Goal: Task Accomplishment & Management: Use online tool/utility

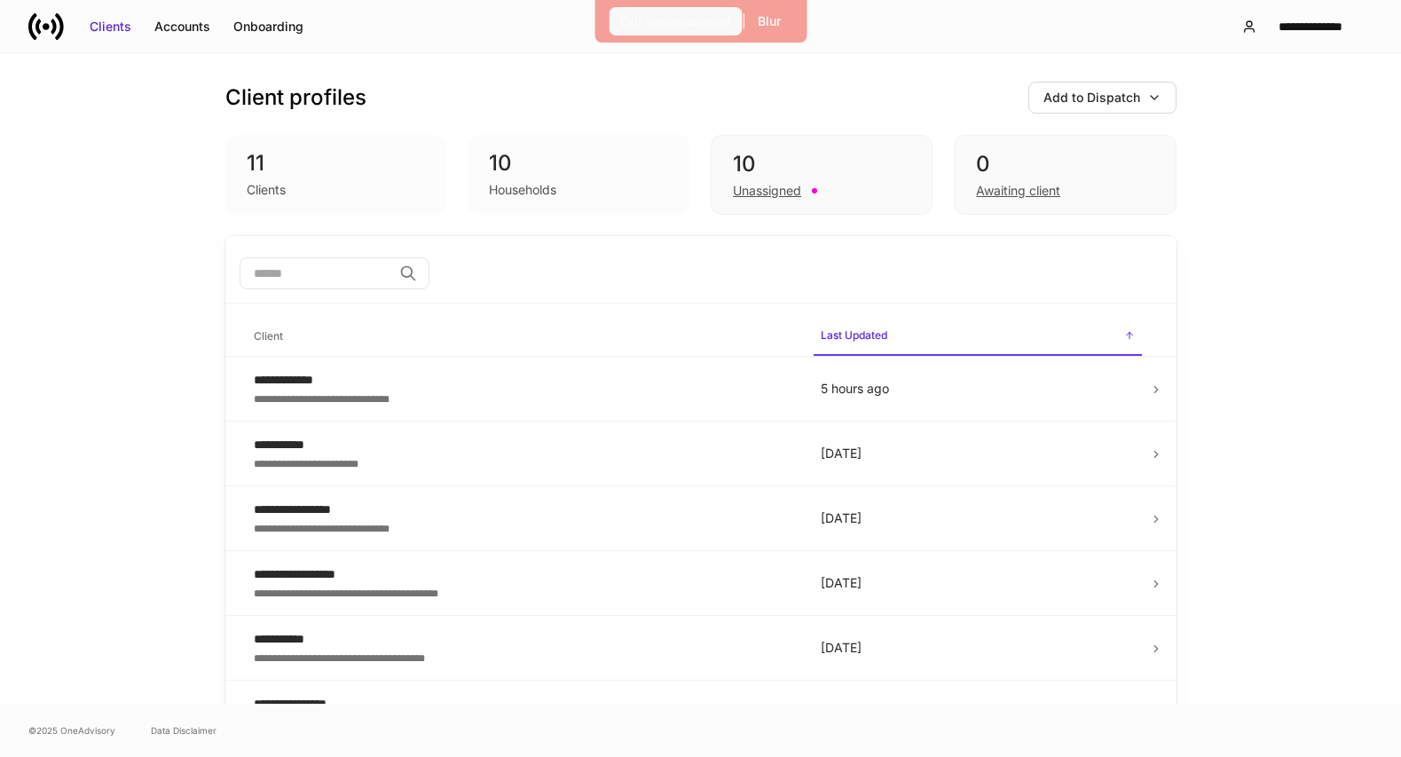
click at [636, 10] on button "Exit Impersonation" at bounding box center [675, 21] width 133 height 28
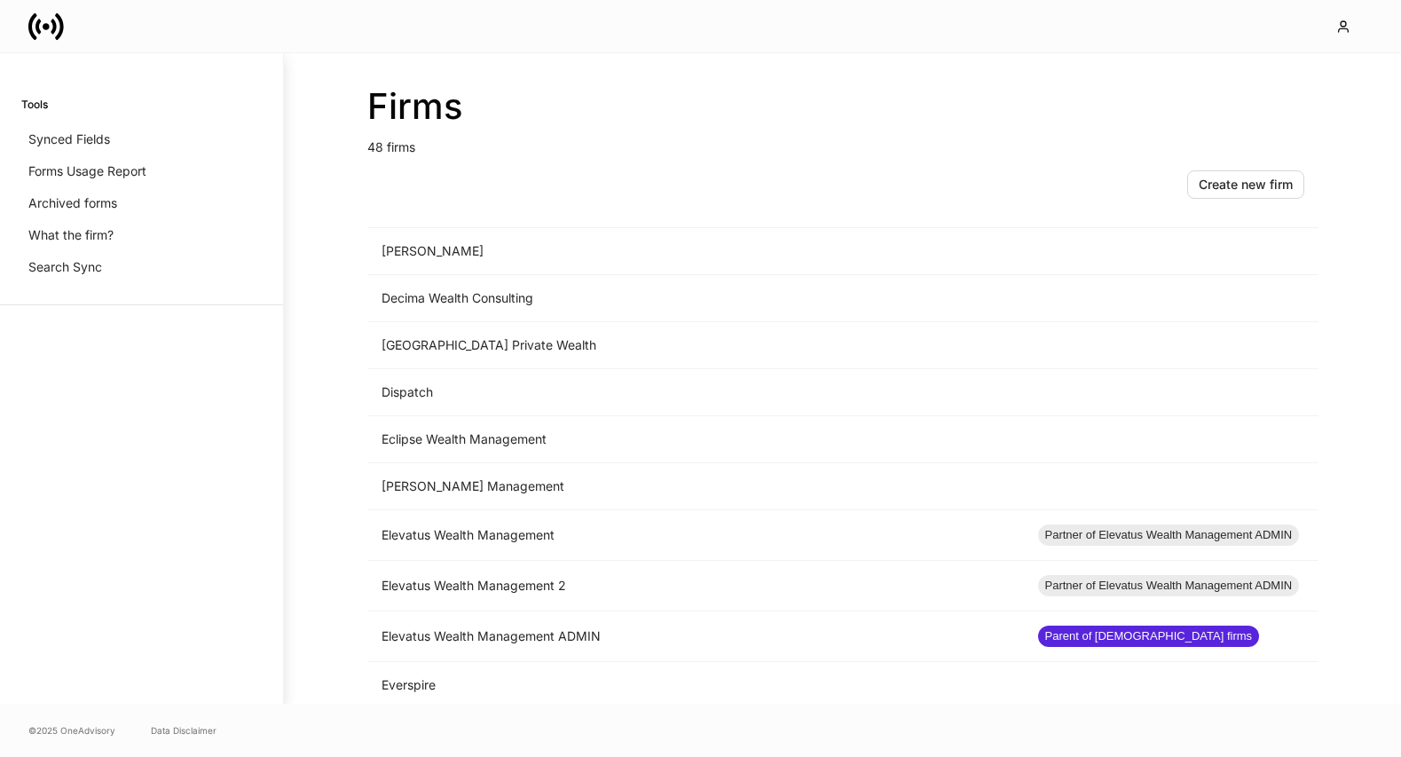
scroll to position [923, 0]
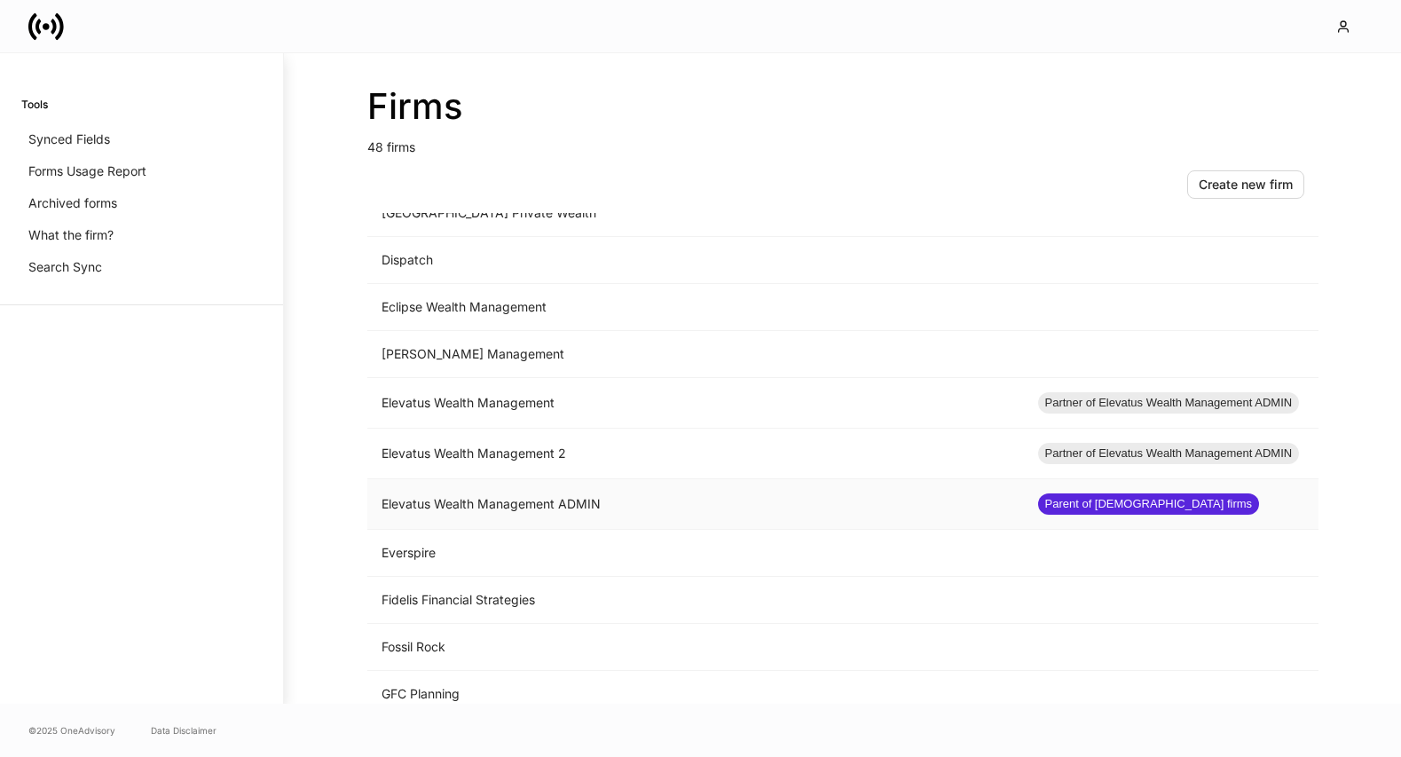
click at [620, 494] on td "Elevatus Wealth Management ADMIN" at bounding box center [695, 504] width 657 height 51
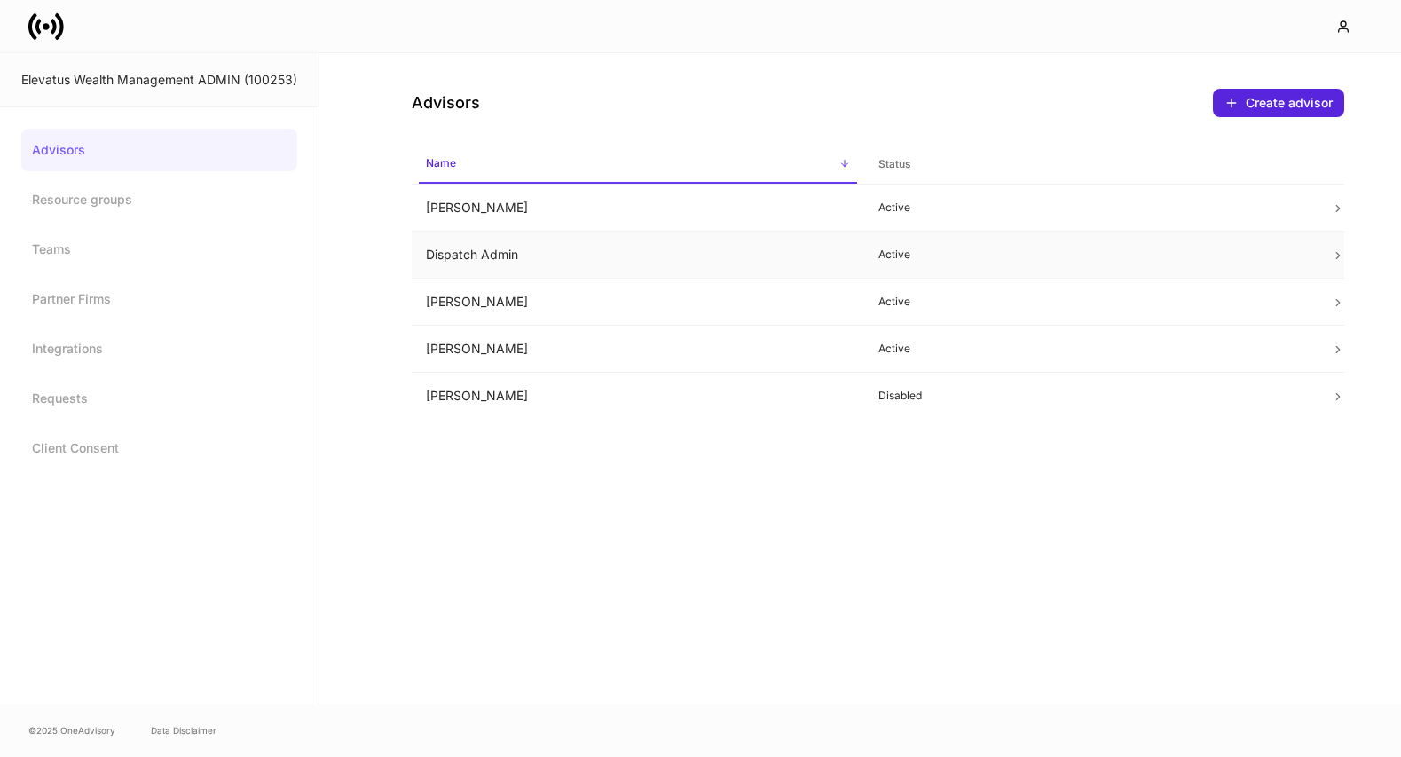
click at [873, 253] on td "Active" at bounding box center [1090, 255] width 453 height 47
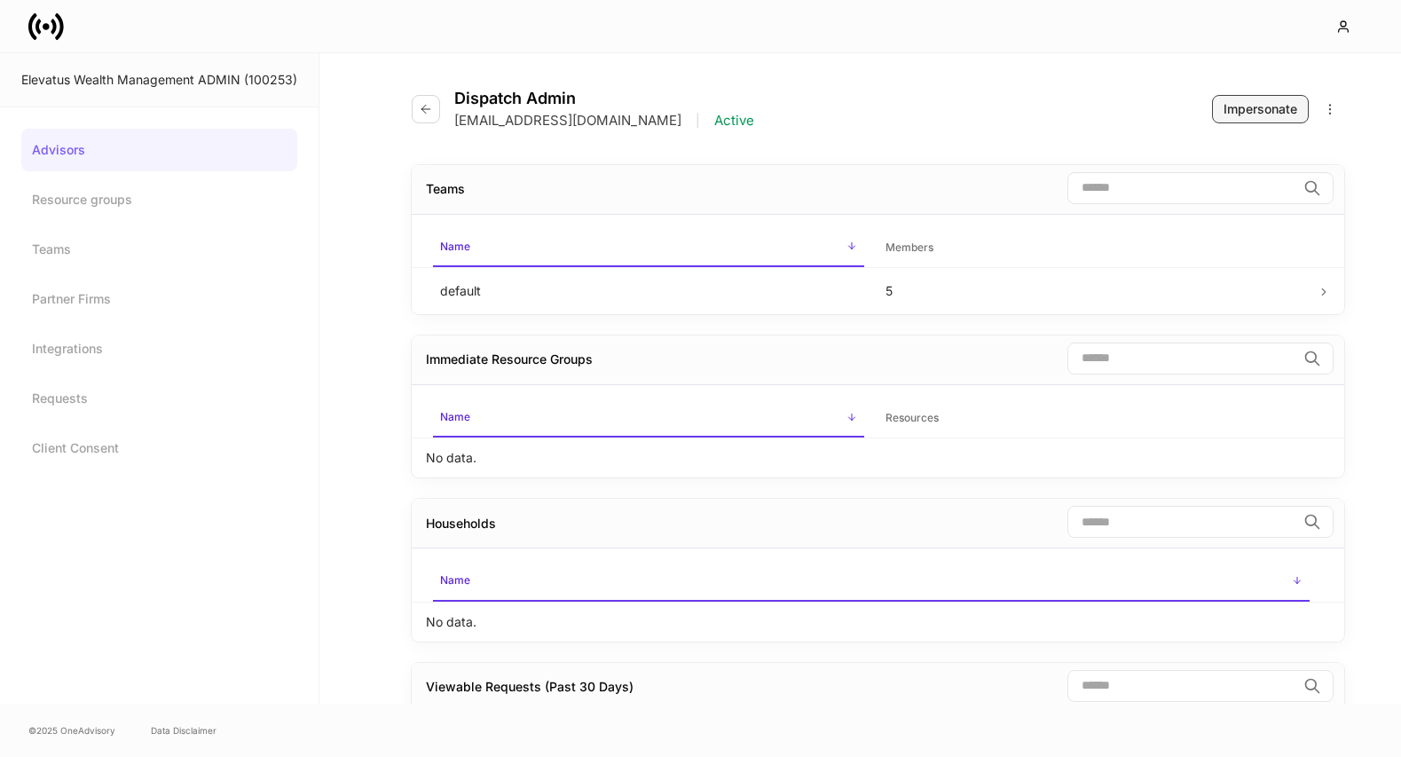
click at [1260, 106] on div "Impersonate" at bounding box center [1261, 109] width 74 height 18
